Goal: Information Seeking & Learning: Understand process/instructions

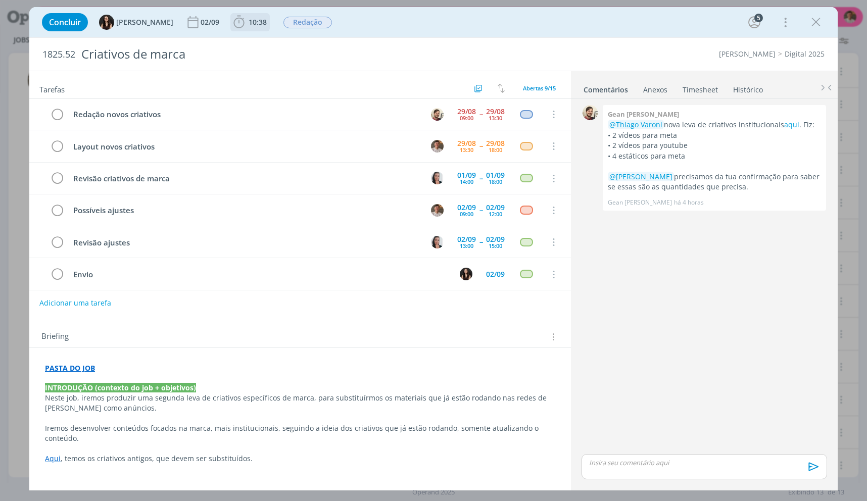
click at [249, 17] on span "10:38" at bounding box center [258, 22] width 18 height 10
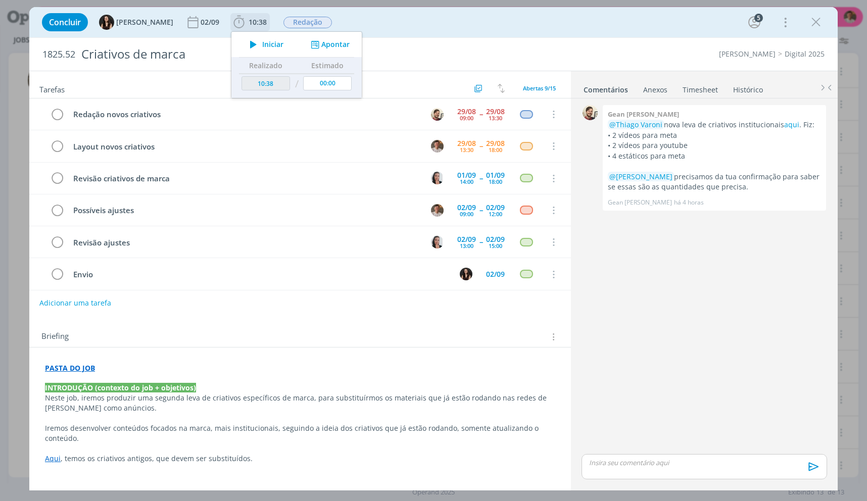
click at [255, 38] on button "Iniciar" at bounding box center [264, 44] width 40 height 14
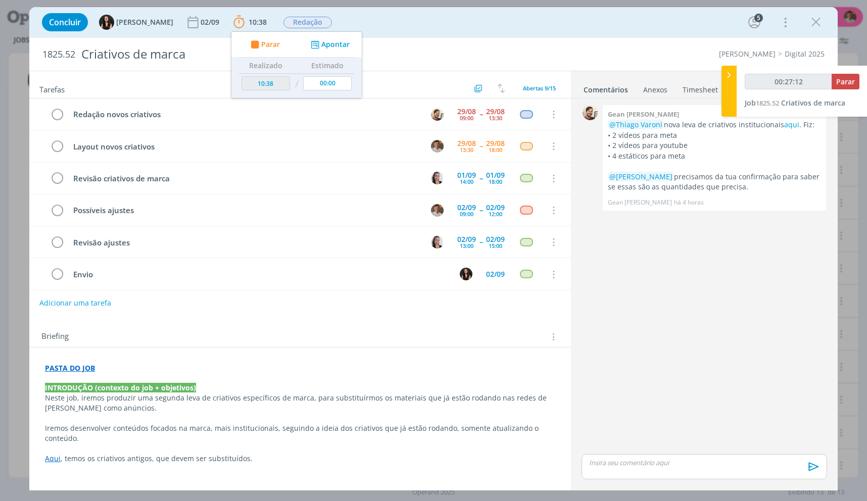
type input "00:28:12"
type input "00:33:03"
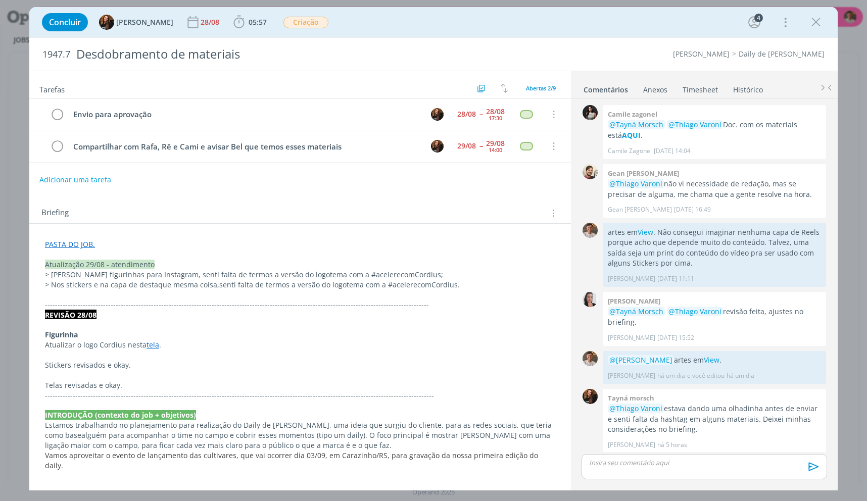
scroll to position [173, 0]
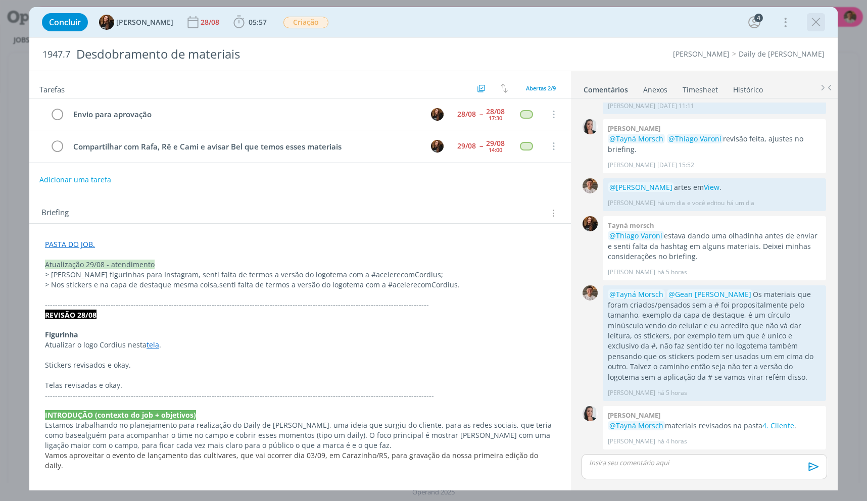
click at [817, 21] on icon "dialog" at bounding box center [816, 22] width 15 height 15
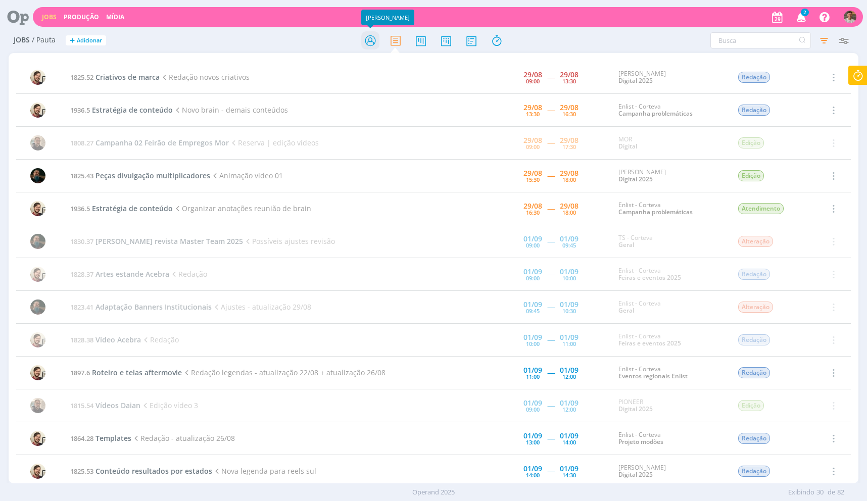
click at [379, 50] on icon at bounding box center [370, 41] width 18 height 20
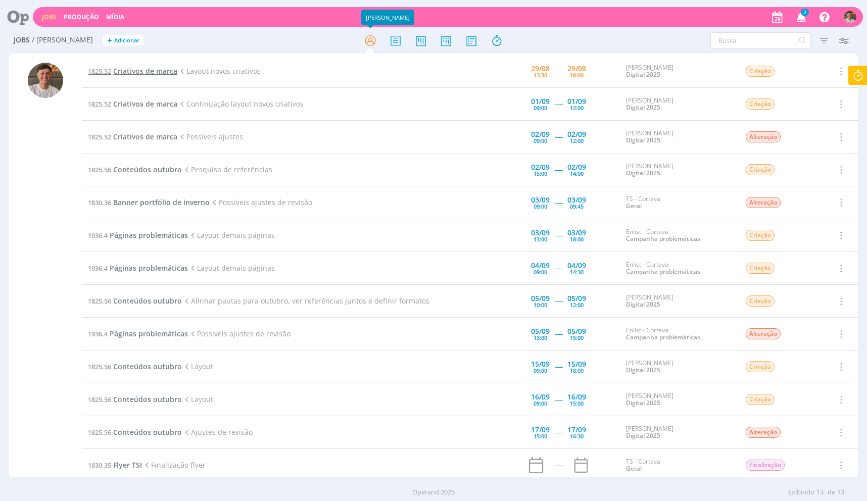
click at [167, 68] on span "Criativos de marca" at bounding box center [145, 71] width 64 height 10
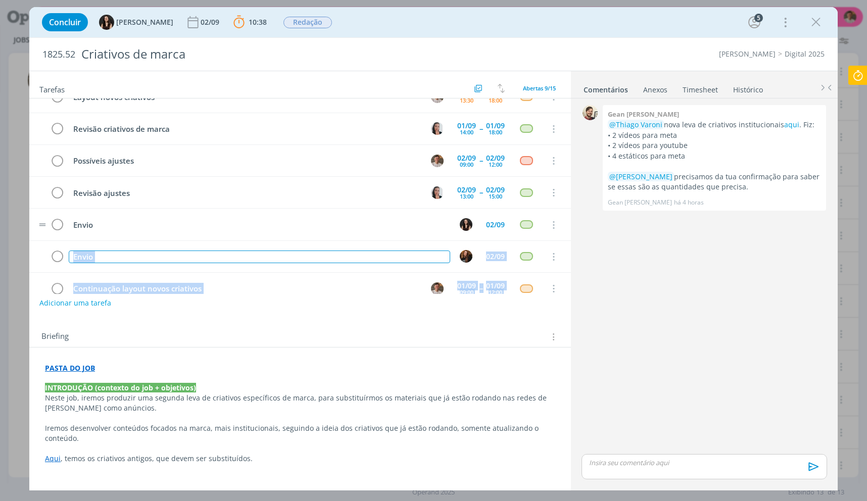
scroll to position [101, 0]
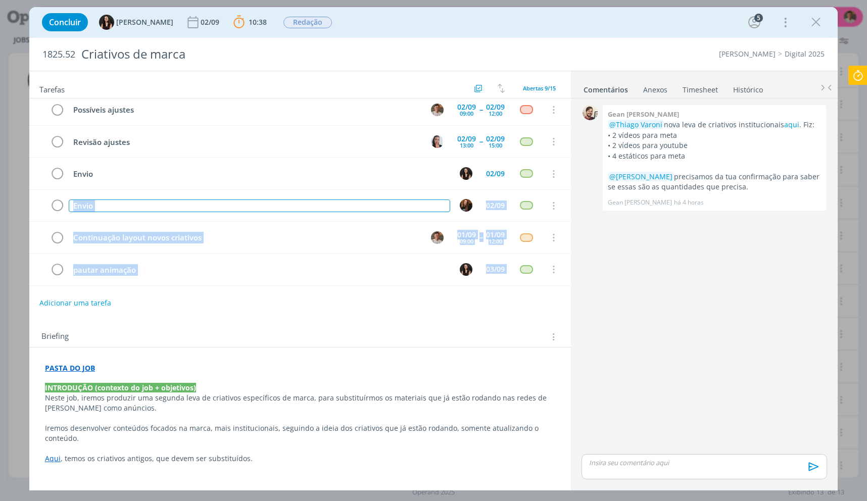
drag, startPoint x: 103, startPoint y: 291, endPoint x: 89, endPoint y: 306, distance: 20.4
click at [73, 294] on div "Adicionar uma tarefa" at bounding box center [300, 303] width 542 height 18
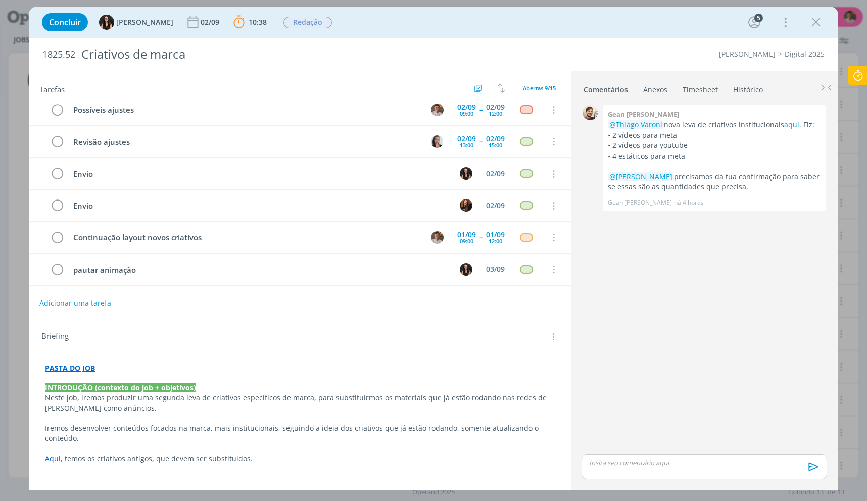
click at [266, 347] on div "Briefing Briefings Predefinidos Versões do Briefing Ver Briefing do Projeto" at bounding box center [300, 333] width 542 height 27
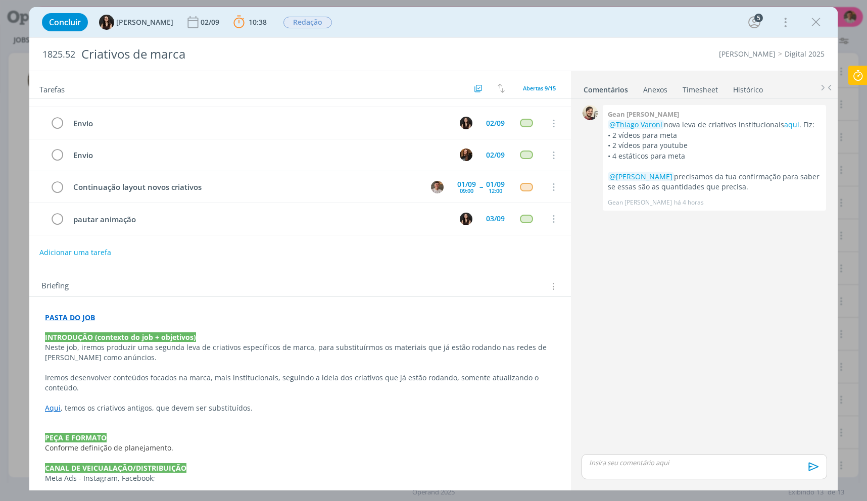
scroll to position [101, 0]
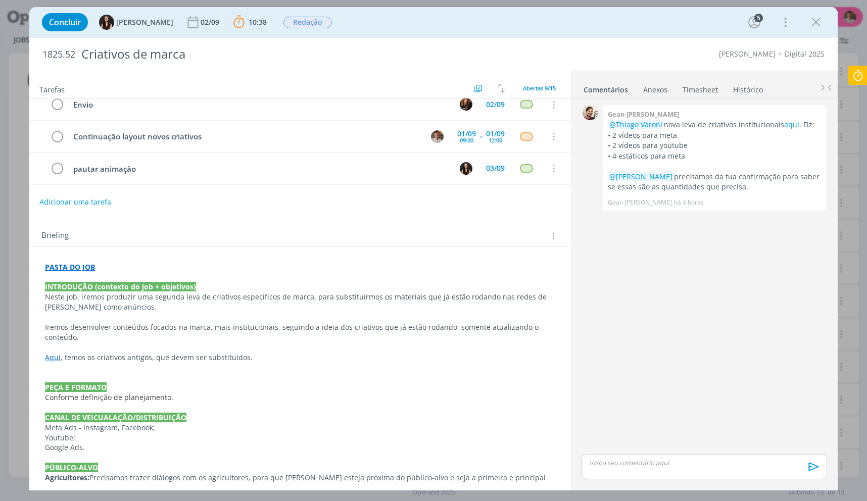
click at [133, 305] on p "Neste job, iremos produzir uma segunda leva de criativos específicos de marca, …" at bounding box center [300, 302] width 510 height 20
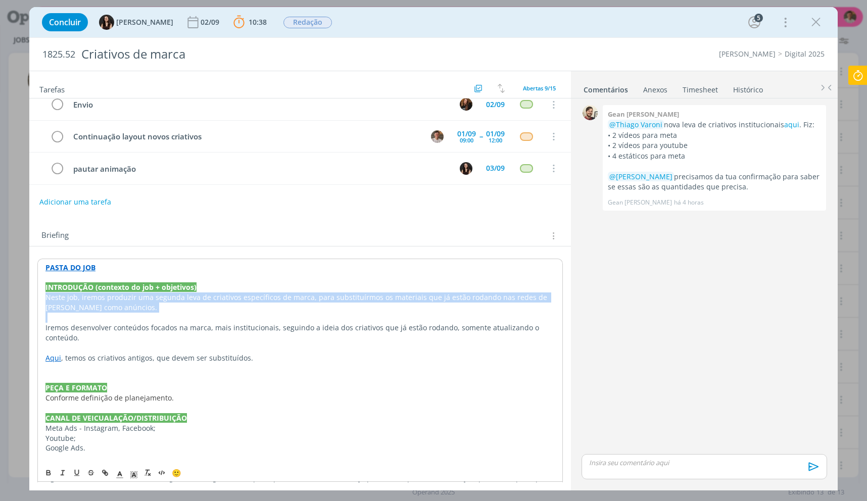
click at [133, 305] on p "Neste job, iremos produzir uma segunda leva de criativos específicos de marca, …" at bounding box center [299, 303] width 509 height 20
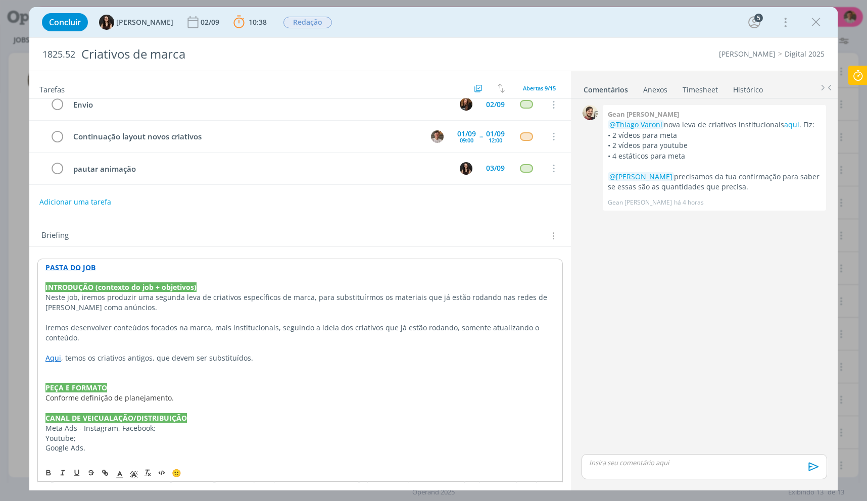
click at [249, 288] on p "INTRODUÇÃO (contexto do job + objetivos)" at bounding box center [299, 288] width 509 height 10
click at [255, 301] on p "Neste job, iremos produzir uma segunda leva de criativos específicos de marca, …" at bounding box center [299, 303] width 509 height 20
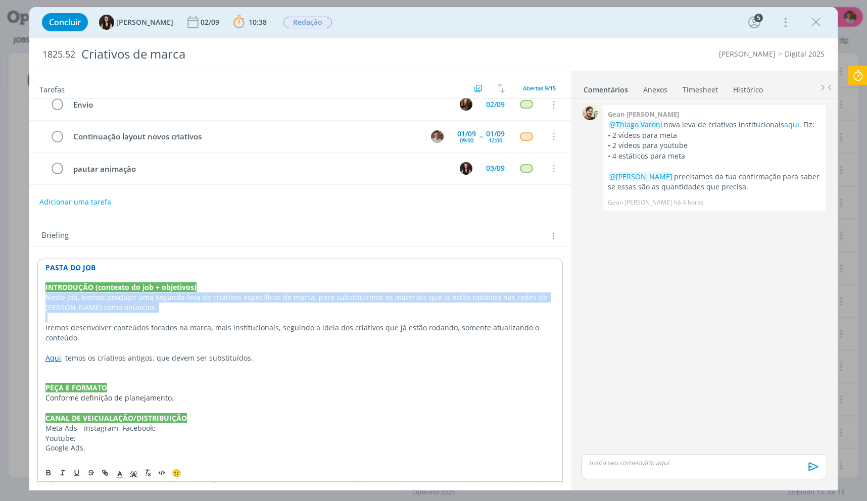
click at [255, 301] on p "Neste job, iremos produzir uma segunda leva de criativos específicos de marca, …" at bounding box center [299, 303] width 509 height 20
click at [374, 304] on p "Neste job, iremos produzir uma segunda leva de criativos específicos de marca, …" at bounding box center [299, 303] width 509 height 20
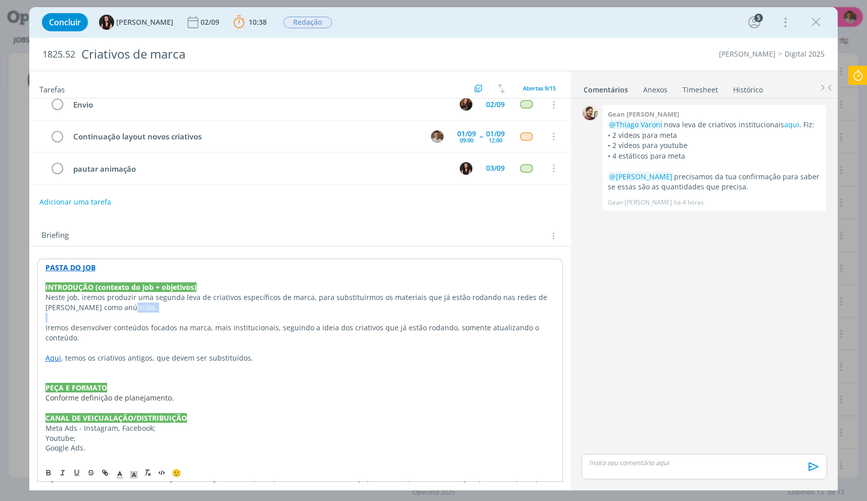
click at [374, 304] on p "Neste job, iremos produzir uma segunda leva de criativos específicos de marca, …" at bounding box center [299, 303] width 509 height 20
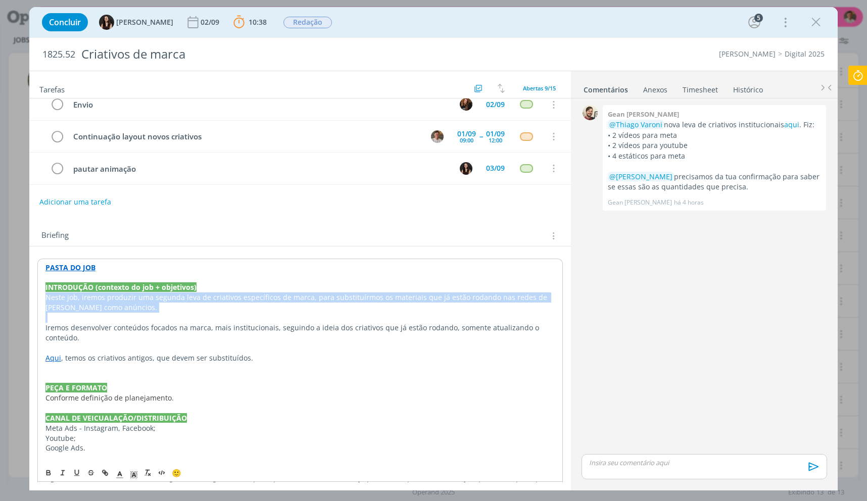
click at [374, 304] on p "Neste job, iremos produzir uma segunda leva de criativos específicos de marca, …" at bounding box center [299, 303] width 509 height 20
click at [459, 303] on p "Neste job, iremos produzir uma segunda leva de criativos específicos de marca, …" at bounding box center [299, 303] width 509 height 20
click at [460, 303] on p "Neste job, iremos produzir uma segunda leva de criativos específicos de marca, …" at bounding box center [299, 303] width 509 height 20
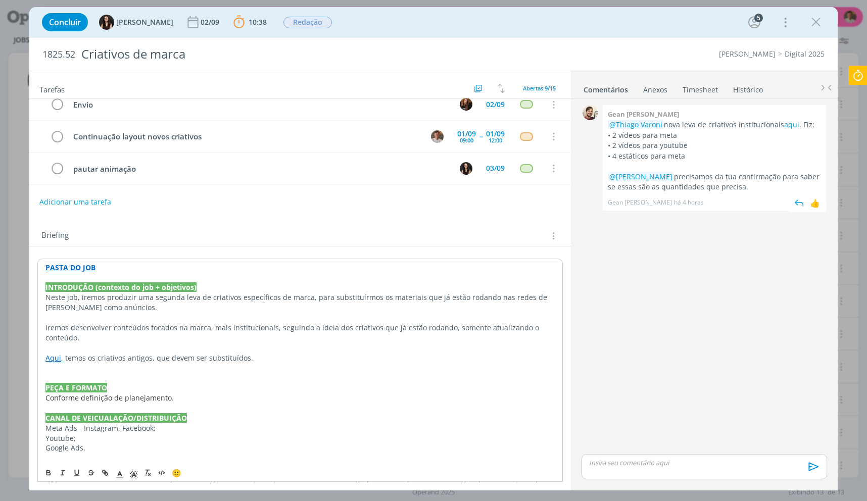
click at [711, 132] on p "• 2 vídeos para meta" at bounding box center [714, 135] width 213 height 10
click at [716, 126] on p "@Thiago Varoni nova leva de criativos institucionais aqui . Fiz:" at bounding box center [714, 125] width 213 height 10
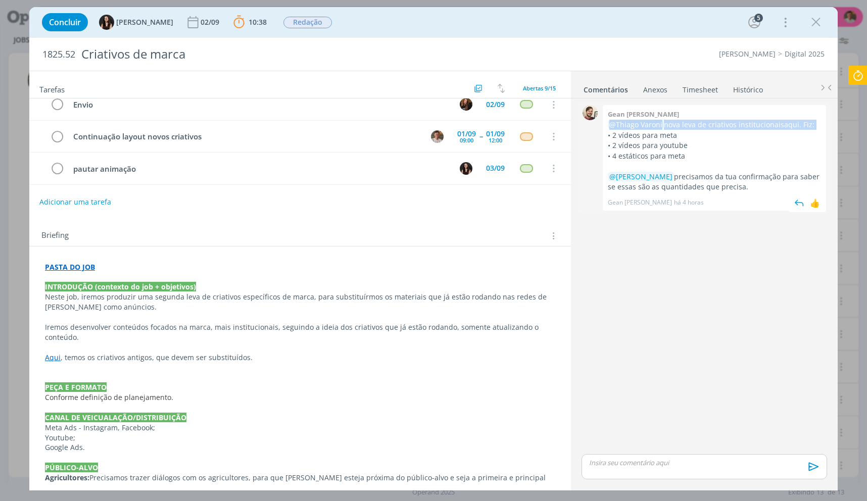
click at [716, 126] on p "@Thiago Varoni nova leva de criativos institucionais aqui . Fiz:" at bounding box center [714, 125] width 213 height 10
click at [711, 132] on p "• 2 vídeos para meta" at bounding box center [714, 135] width 213 height 10
click at [696, 159] on p "• 4 estáticos para meta" at bounding box center [714, 156] width 213 height 10
click at [696, 160] on p "• 4 estáticos para meta" at bounding box center [714, 156] width 213 height 10
click at [93, 357] on p "Aqui , temos os criativos antigos, que devem ser substituídos." at bounding box center [300, 358] width 510 height 10
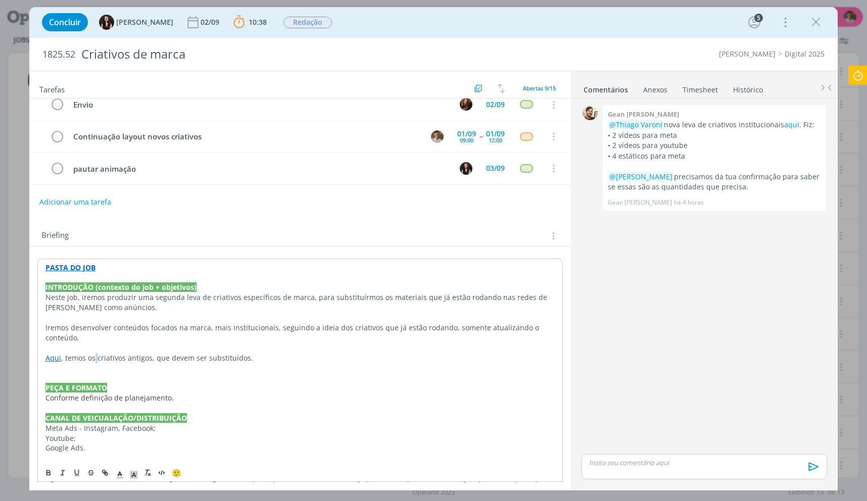
click at [93, 357] on p "Aqui , temos os criativos antigos, que devem ser substituídos." at bounding box center [299, 358] width 509 height 10
click at [237, 357] on p "Aqui , temos os criativos antigos, que devem ser substituídos." at bounding box center [299, 358] width 509 height 10
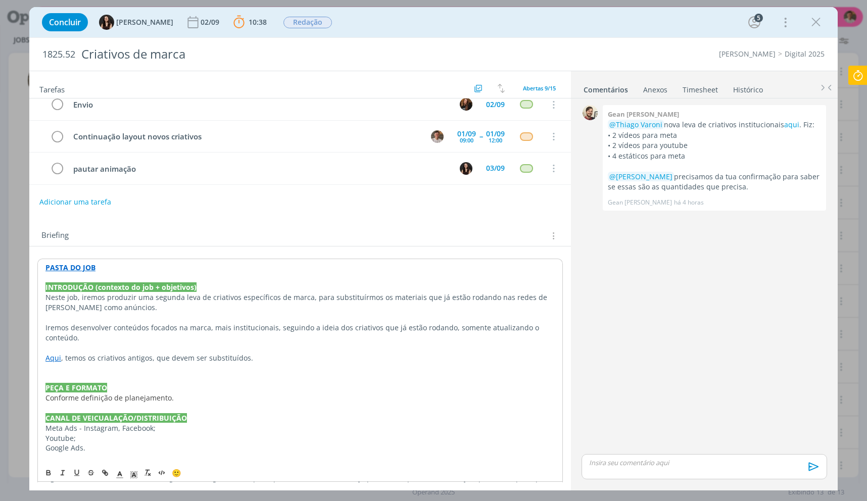
click at [250, 380] on p "dialog" at bounding box center [299, 378] width 509 height 10
click at [245, 358] on p "Aqui , temos os criativos antigos, que devem ser substituídos." at bounding box center [299, 358] width 509 height 10
click at [245, 355] on p "Aqui , temos os criativos antigos, que devem ser substituídos." at bounding box center [299, 358] width 509 height 10
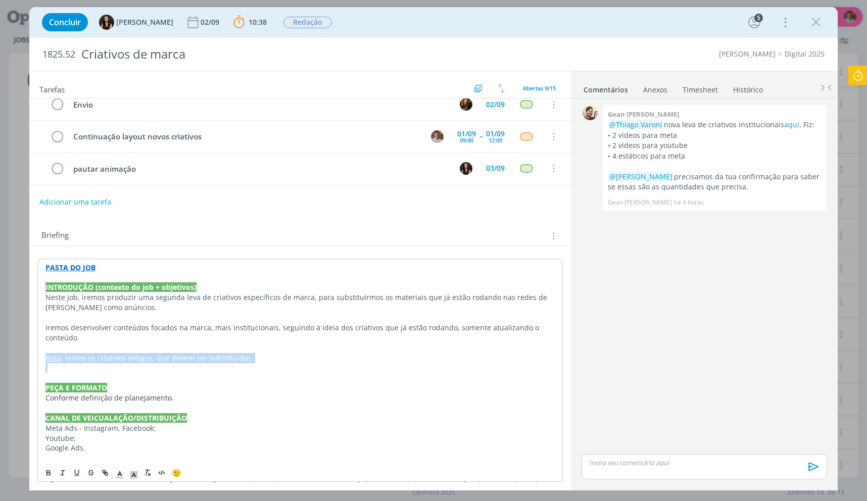
click at [242, 354] on p "Aqui , temos os criativos antigos, que devem ser substituídos." at bounding box center [299, 358] width 509 height 10
click at [403, 332] on p "Iremos desenvolver conteúdos focados na marca, mais institucionais, seguindo a …" at bounding box center [299, 333] width 509 height 20
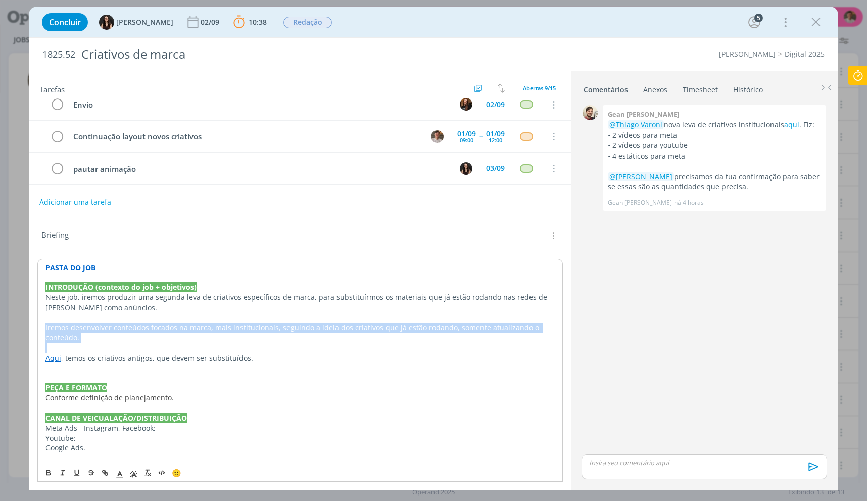
click at [403, 332] on p "Iremos desenvolver conteúdos focados na marca, mais institucionais, seguindo a …" at bounding box center [299, 333] width 509 height 20
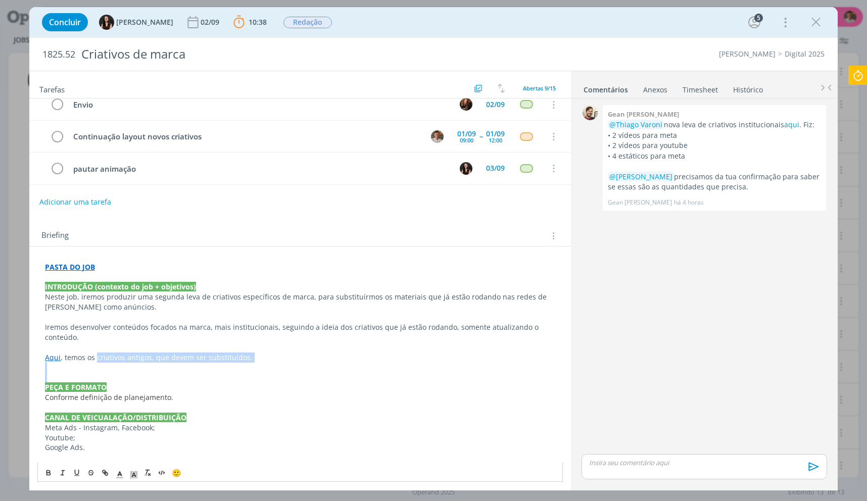
drag, startPoint x: 96, startPoint y: 360, endPoint x: 391, endPoint y: 455, distance: 310.4
click at [245, 375] on div "PASTA DO JOB INTRODUÇÃO (contexto do job + objetivos) Neste job, iremos produzi…" at bounding box center [300, 473] width 526 height 429
click at [227, 357] on p "Aqui , temos os criativos antigos, que devem ser substituídos." at bounding box center [300, 358] width 510 height 10
click at [251, 356] on p "Aqui , temos os criativos antigos, que devem ser substituídos." at bounding box center [300, 358] width 510 height 10
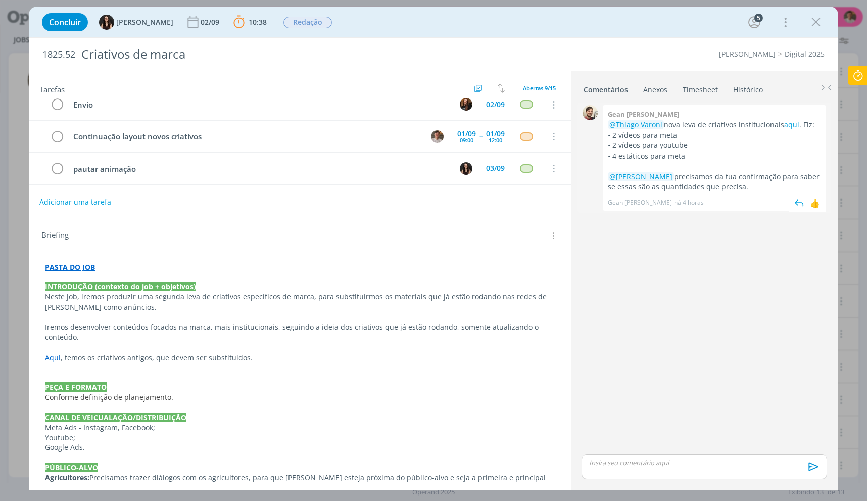
click at [801, 122] on p "@Thiago Varoni nova leva de criativos institucionais aqui . Fiz:" at bounding box center [714, 125] width 213 height 10
click at [797, 123] on p "@Thiago Varoni nova leva de criativos institucionais aqui . Fiz:" at bounding box center [714, 125] width 213 height 10
click at [787, 129] on link "aqui" at bounding box center [791, 125] width 15 height 10
